Goal: Download file/media

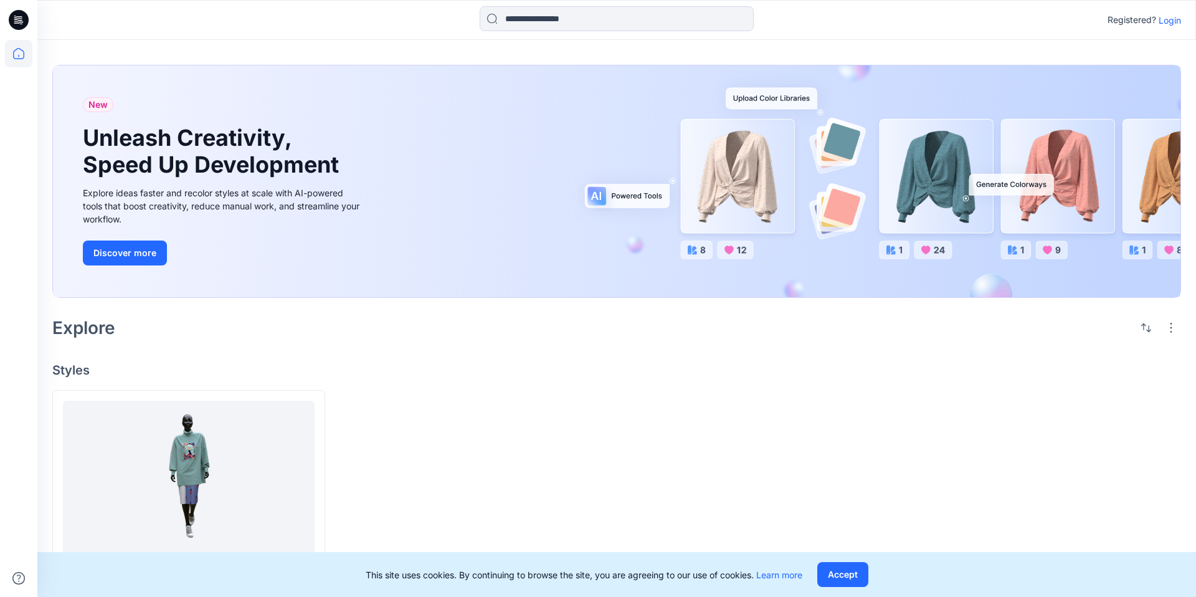
scroll to position [27, 0]
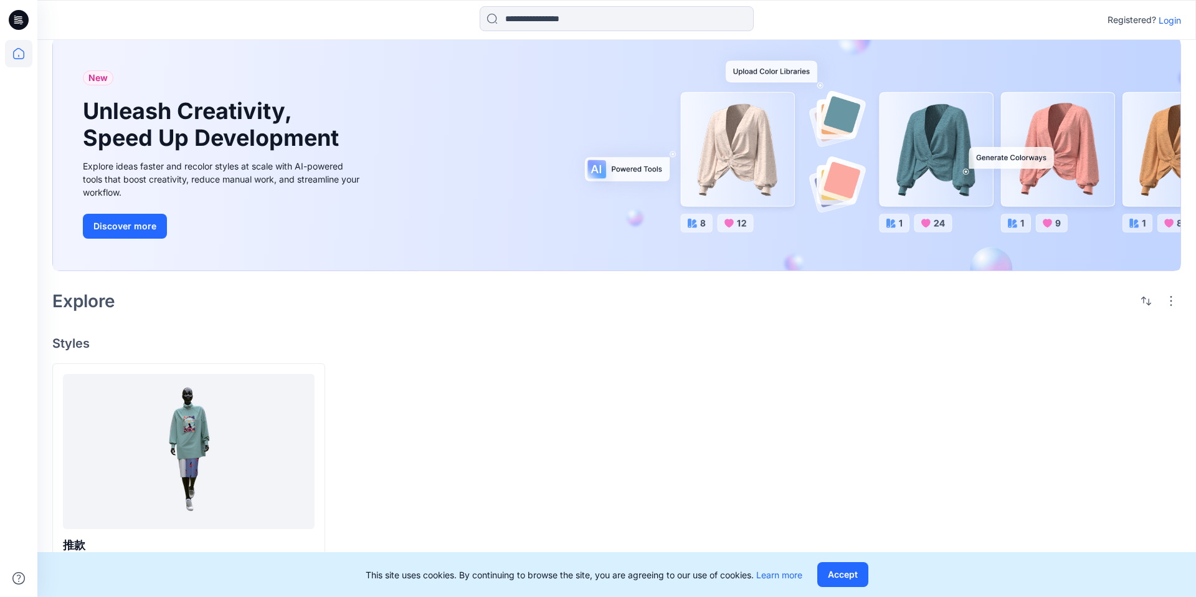
click at [1172, 21] on p "Login" at bounding box center [1170, 20] width 22 height 13
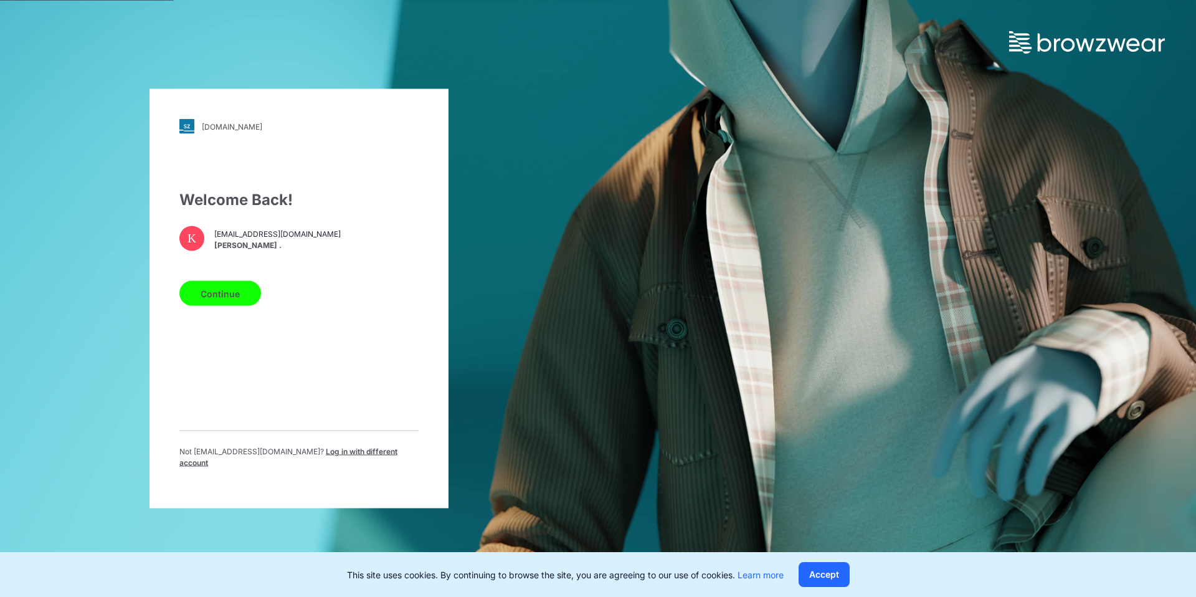
click at [226, 297] on button "Continue" at bounding box center [220, 293] width 82 height 25
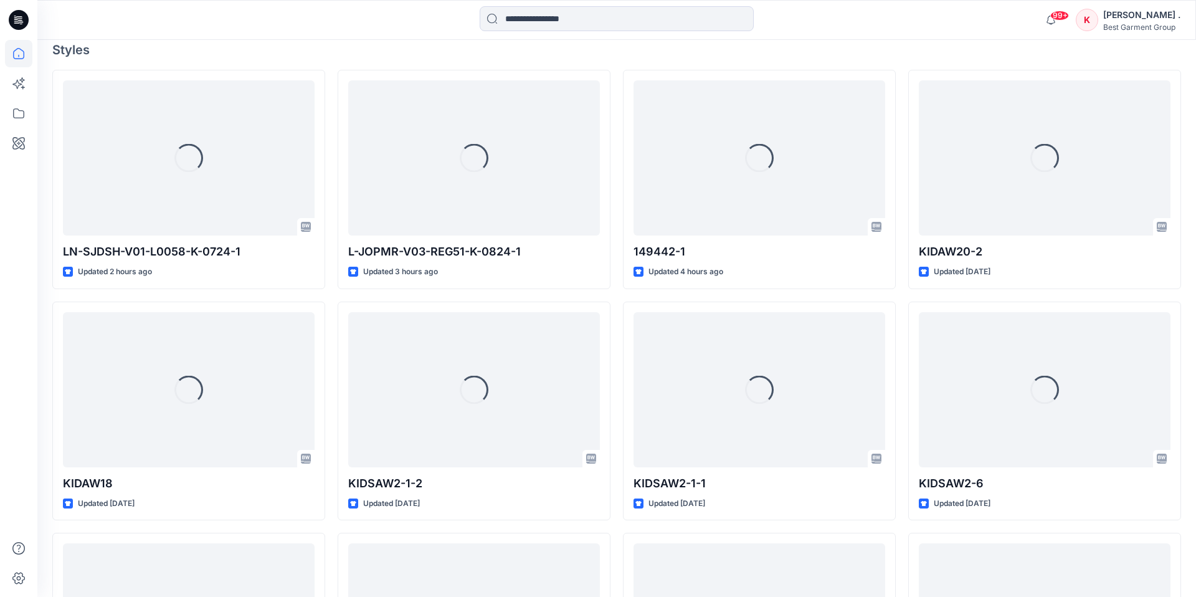
scroll to position [364, 0]
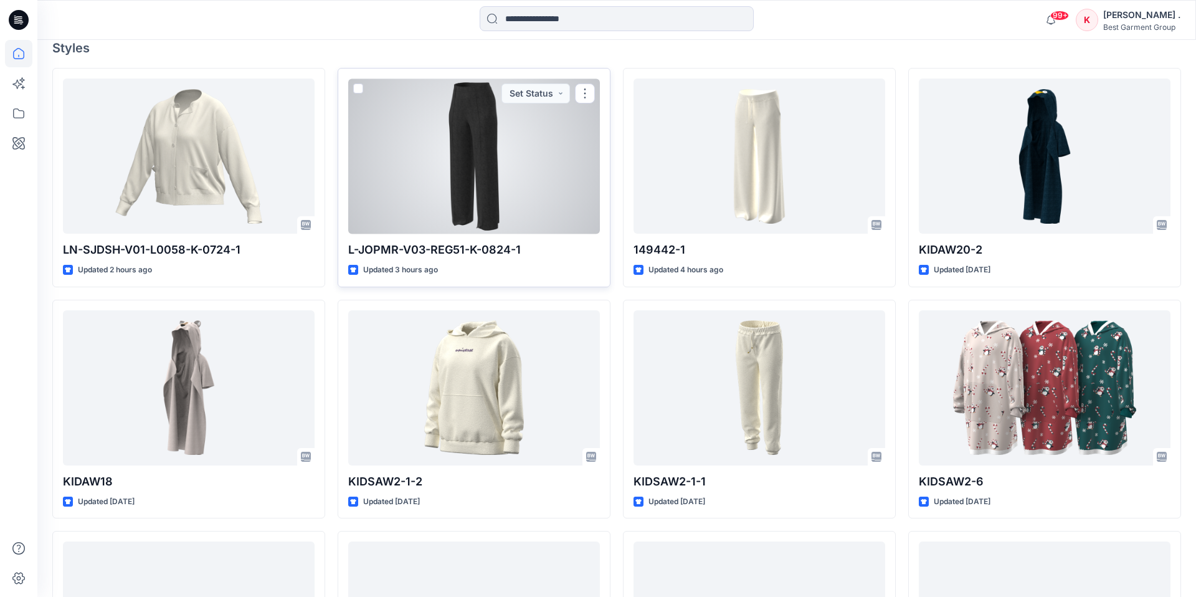
click at [472, 156] on div at bounding box center [474, 155] width 252 height 155
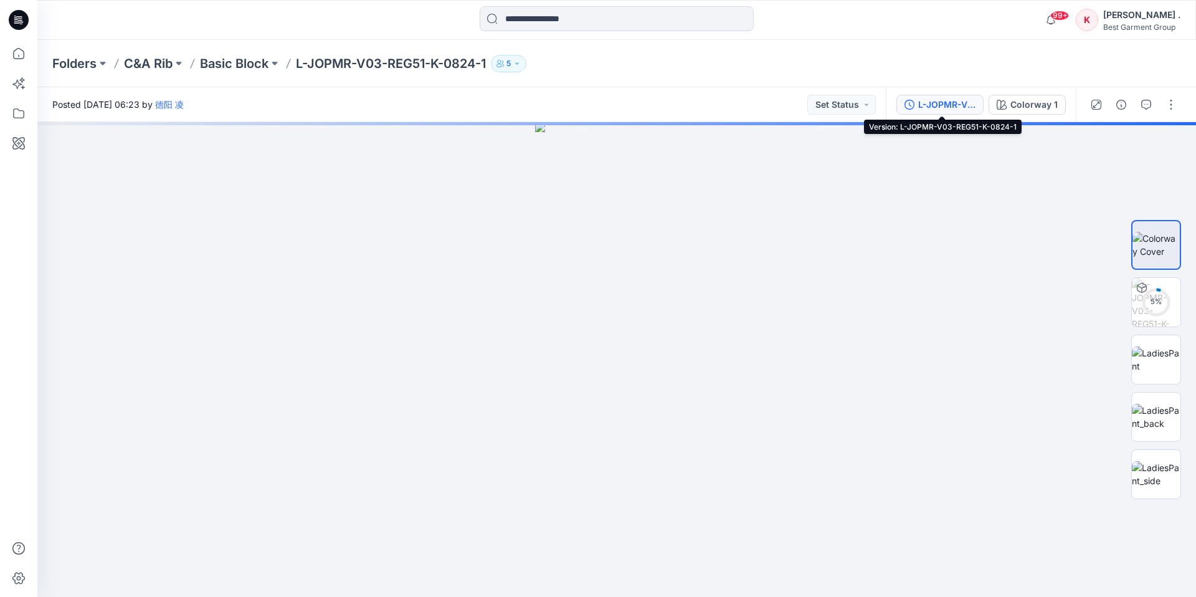
click at [966, 108] on div "L-JOPMR-V03-REG51-K-0824-1" at bounding box center [946, 105] width 57 height 14
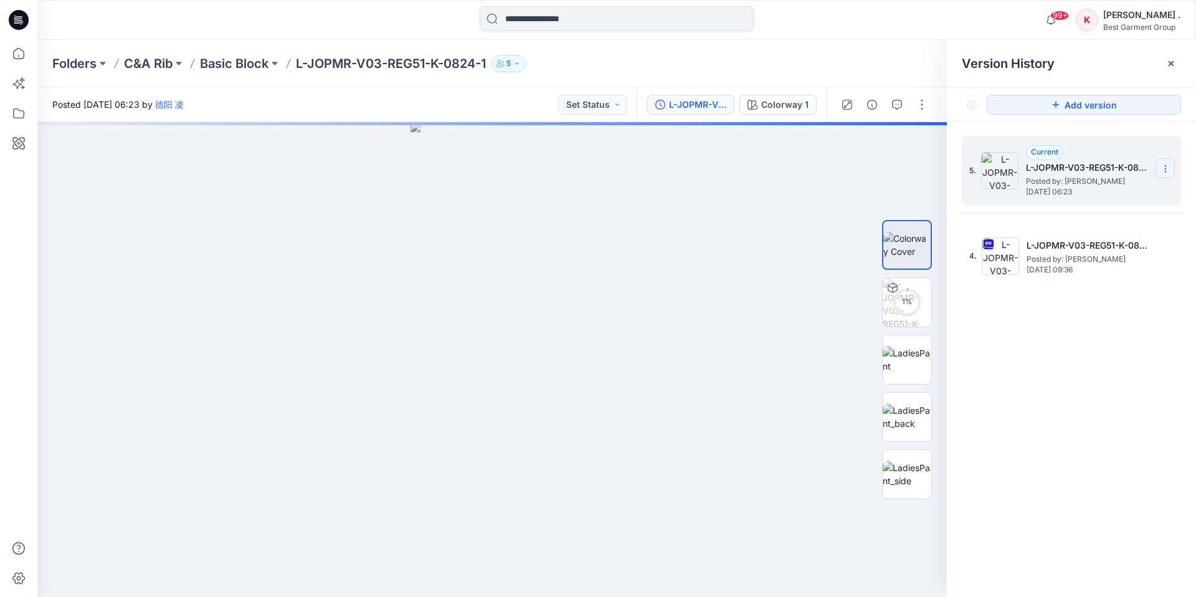
click at [1159, 174] on section at bounding box center [1165, 168] width 20 height 20
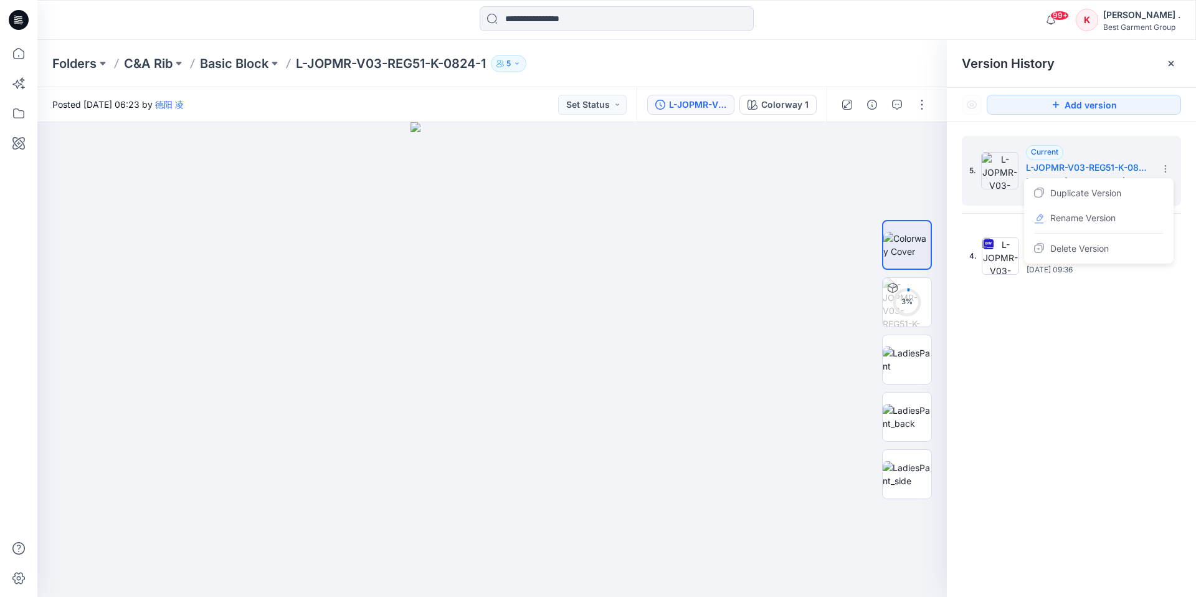
click at [1012, 306] on div "5. Current L-JOPMR-V03-REG51-K-0824-1 Posted by: 德阳 凌 [DATE] 06:23 Duplicate Ve…" at bounding box center [1071, 368] width 249 height 493
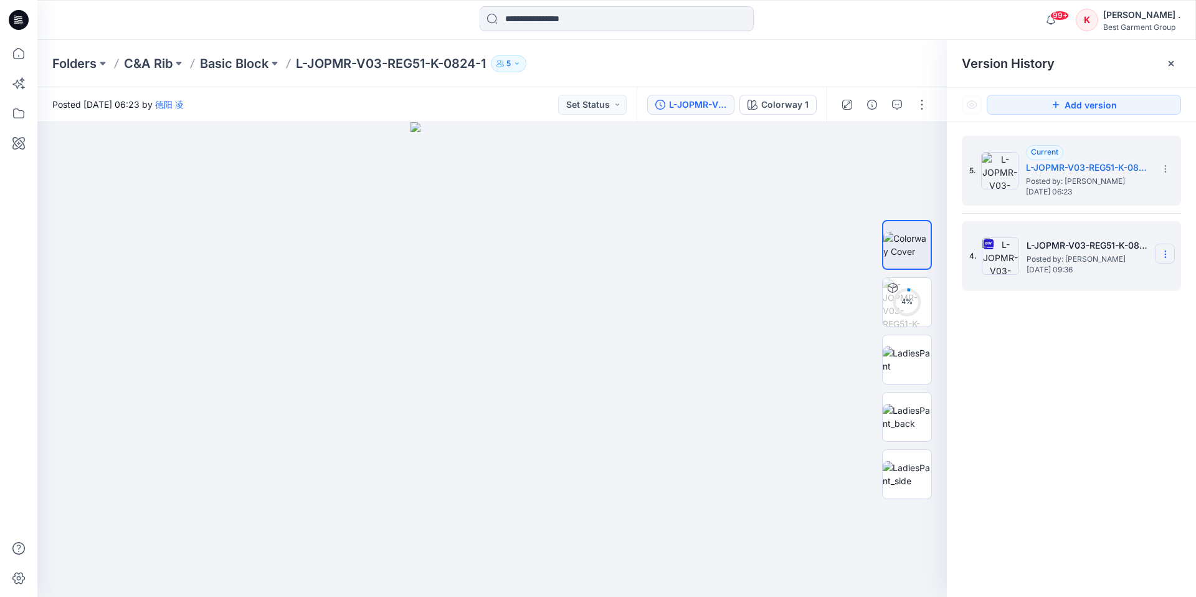
click at [1157, 245] on section at bounding box center [1165, 254] width 20 height 20
click at [1058, 277] on span "Download Source BW File" at bounding box center [1102, 278] width 105 height 15
click at [1060, 274] on span "[DATE] 09:36" at bounding box center [1089, 269] width 125 height 9
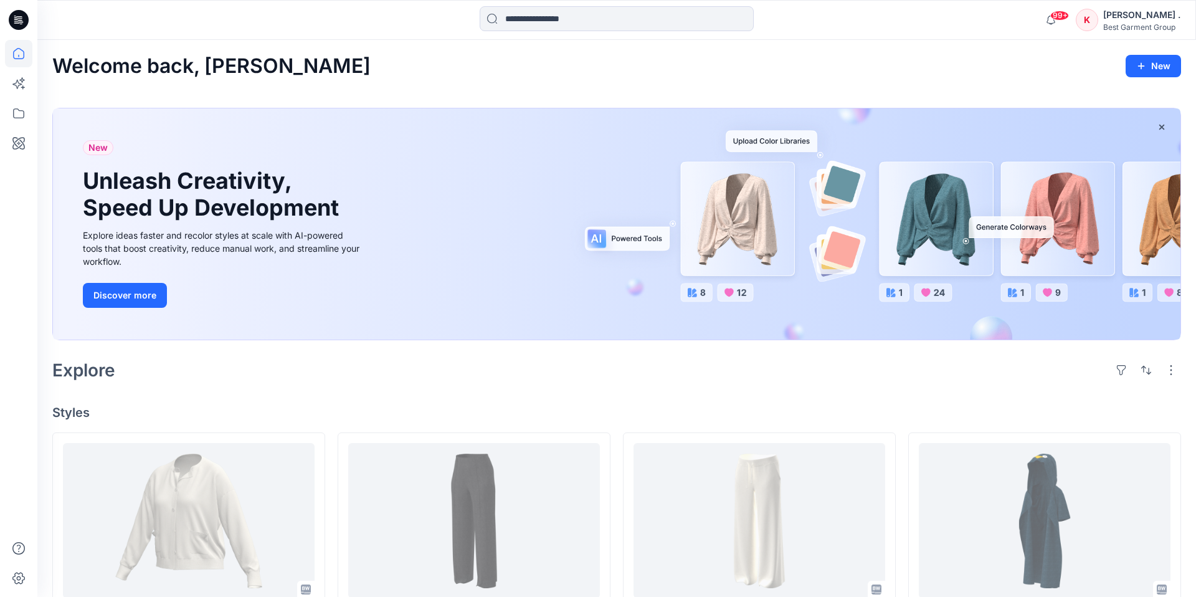
scroll to position [364, 0]
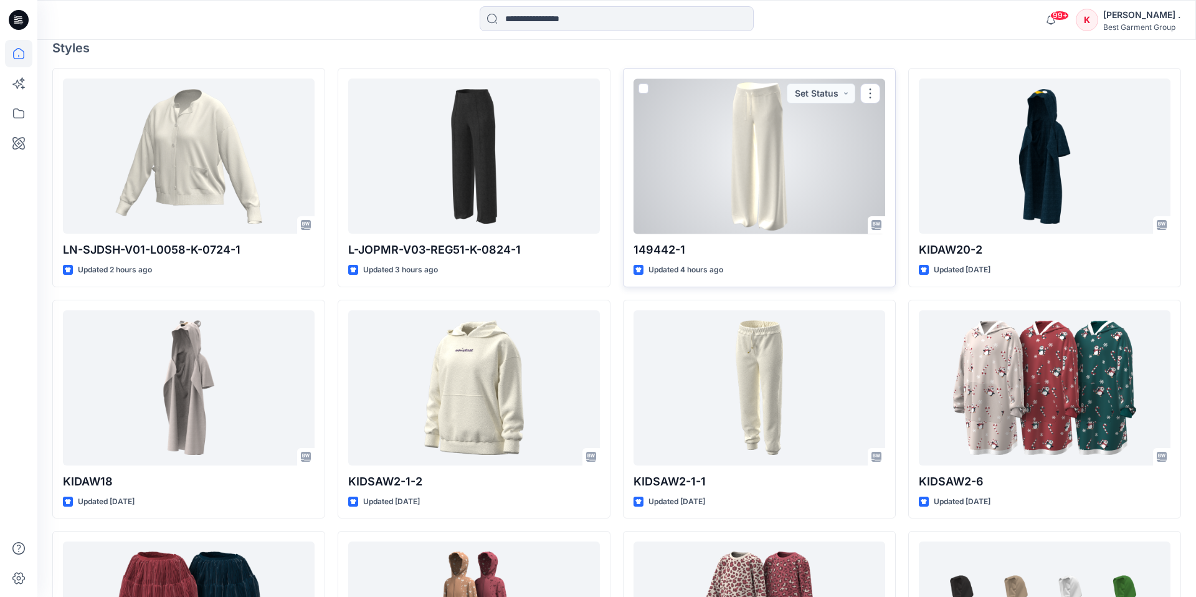
click at [739, 151] on div at bounding box center [760, 155] width 252 height 155
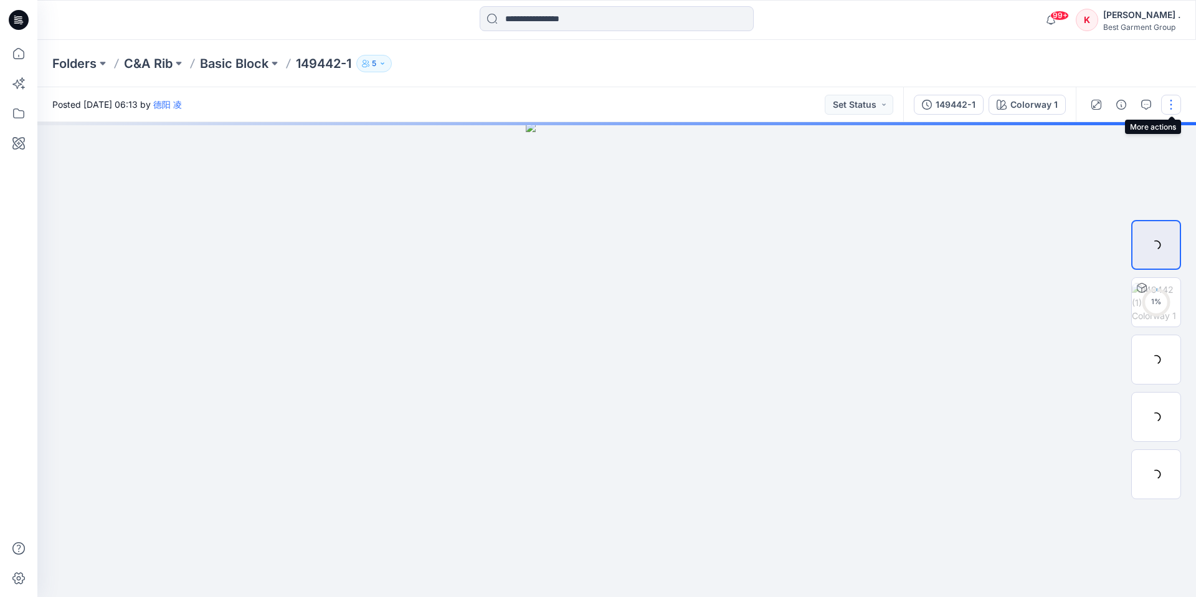
click at [1167, 106] on button "button" at bounding box center [1171, 105] width 20 height 20
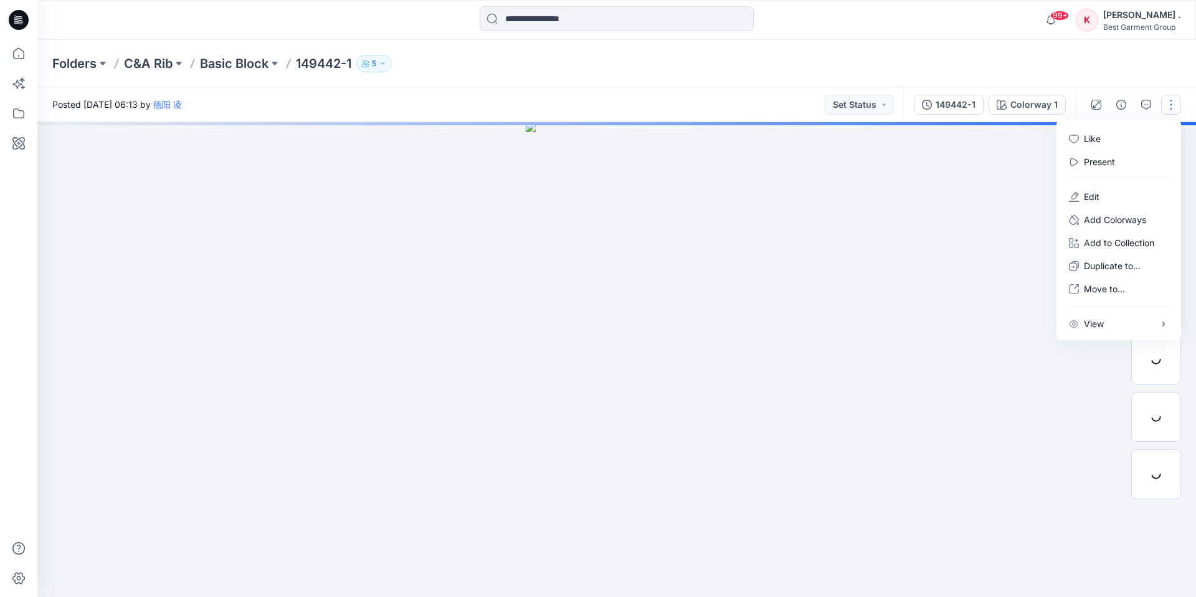
click at [968, 274] on div at bounding box center [616, 359] width 1159 height 475
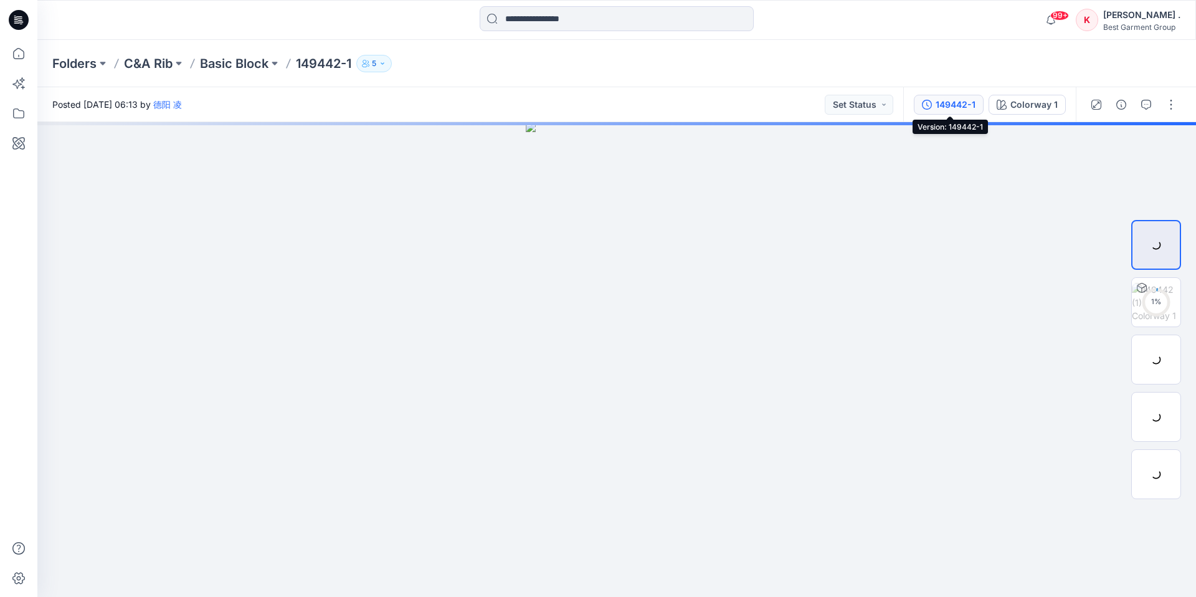
click at [961, 113] on button "149442-1" at bounding box center [949, 105] width 70 height 20
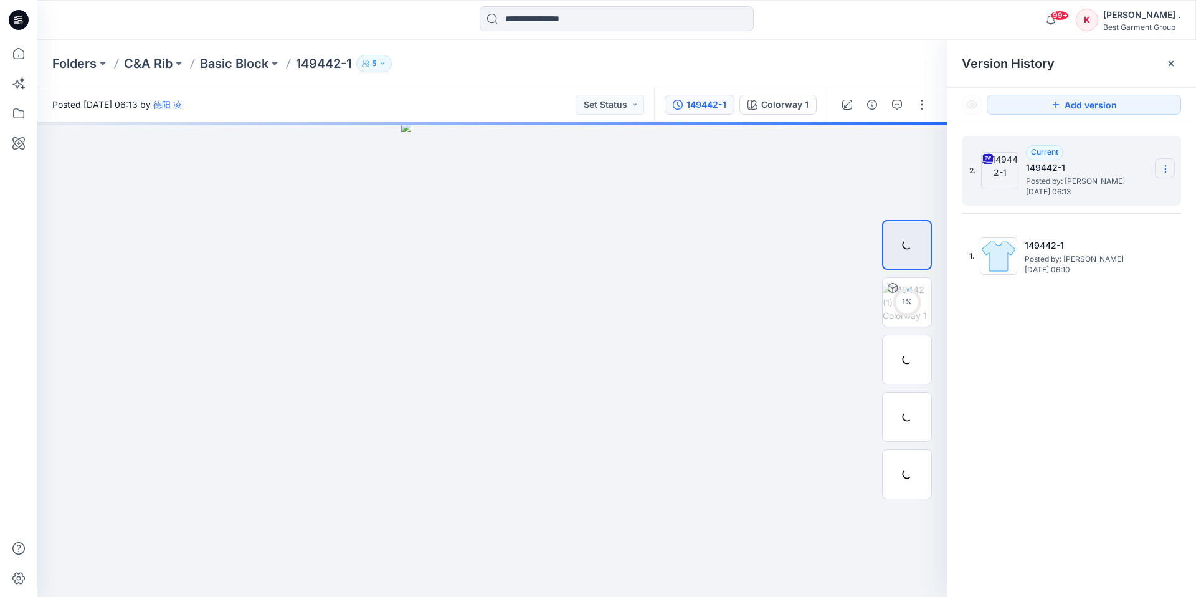
click at [1166, 173] on icon at bounding box center [1166, 169] width 10 height 10
click at [1101, 188] on span "Download Source BW File" at bounding box center [1102, 193] width 105 height 15
